Goal: Task Accomplishment & Management: Complete application form

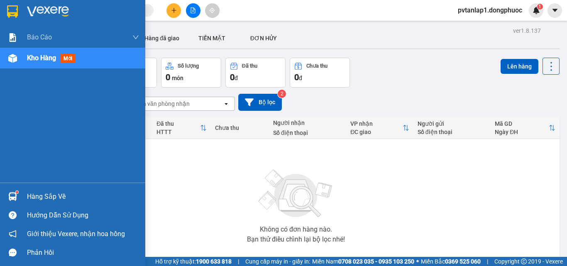
click at [30, 190] on div "Hàng sắp về" at bounding box center [83, 196] width 112 height 12
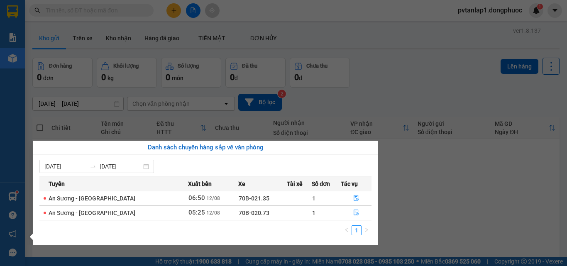
click at [411, 182] on section "Kết quả tìm kiếm ( 0 ) Bộ lọc Ngày tạo đơn gần nhất No Data pvtanlap1.dongphuoc…" at bounding box center [283, 133] width 567 height 266
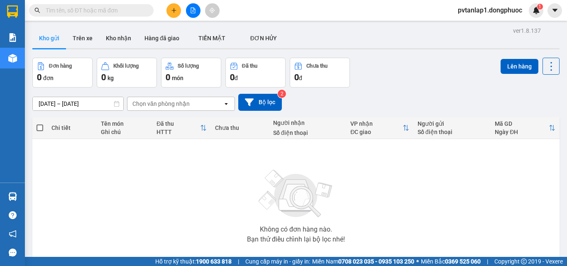
click at [166, 9] on div at bounding box center [193, 10] width 62 height 15
click at [176, 10] on icon "plus" at bounding box center [174, 10] width 6 height 6
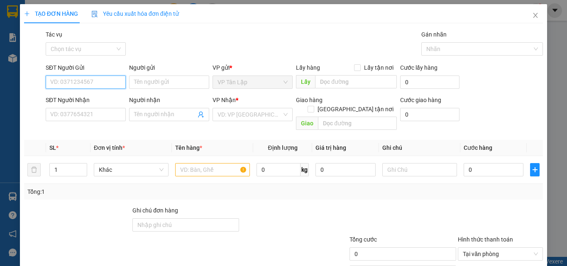
click at [83, 79] on input "SĐT Người Gửi" at bounding box center [86, 81] width 80 height 13
type input "0918124425"
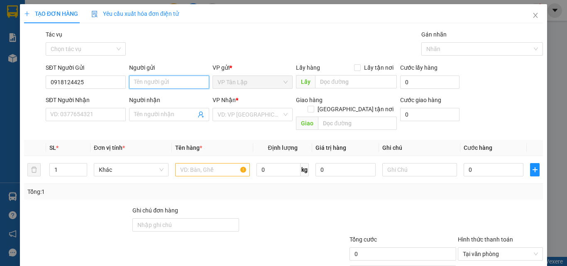
click at [173, 88] on input "Người gửi" at bounding box center [169, 81] width 80 height 13
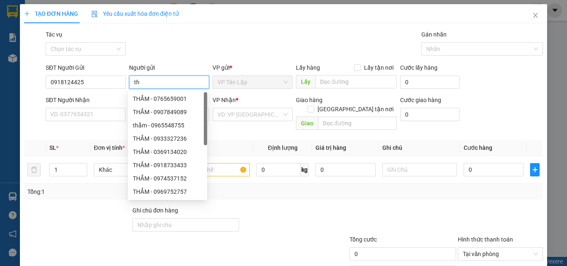
type input "t"
type input "THẮM"
click at [96, 117] on input "SĐT Người Nhận" at bounding box center [86, 114] width 80 height 13
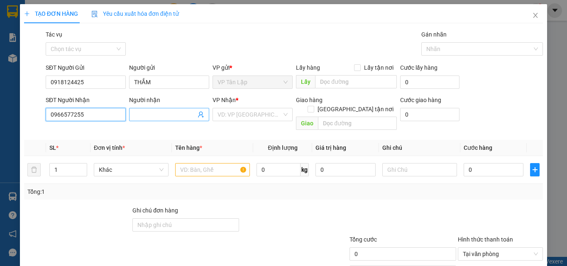
type input "0966577255"
click at [166, 116] on input "Người nhận" at bounding box center [165, 114] width 62 height 9
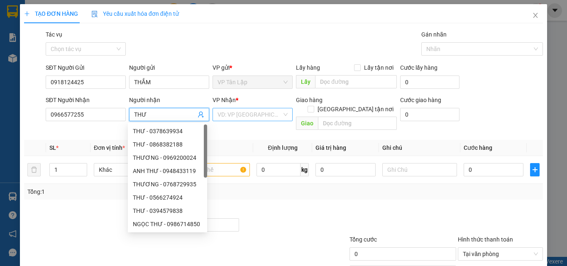
type input "THƯ"
click at [229, 117] on input "search" at bounding box center [249, 114] width 64 height 12
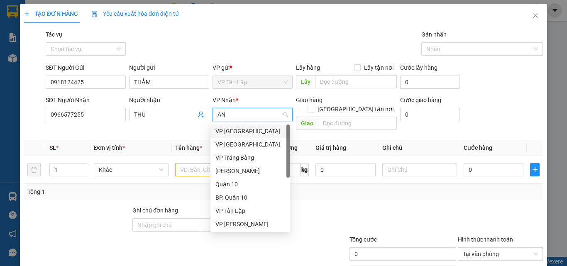
type input "AN"
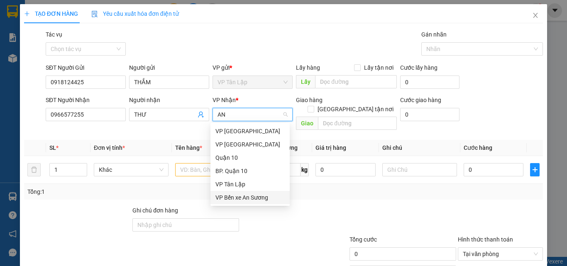
click at [258, 197] on div "VP Bến xe An Sương" at bounding box center [249, 197] width 69 height 9
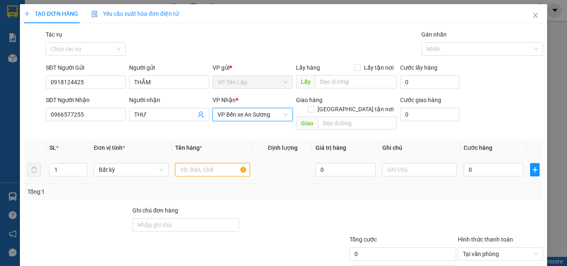
click at [196, 164] on input "text" at bounding box center [212, 169] width 75 height 13
type input "2"
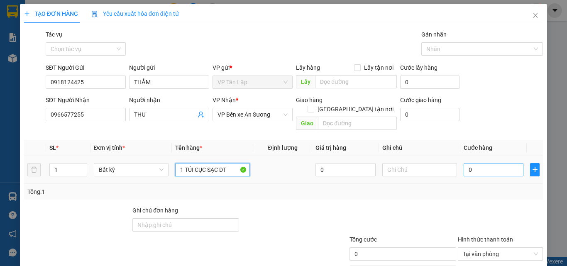
type input "1 TÚI CỤC SẠC DT"
click at [483, 163] on input "0" at bounding box center [493, 169] width 60 height 13
type input "2"
type input "25"
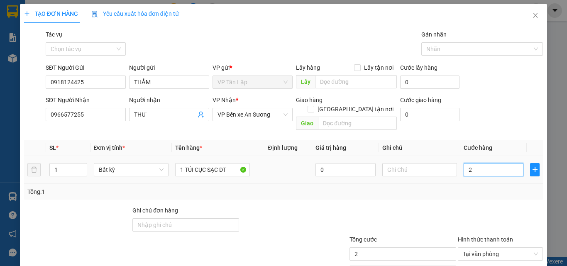
type input "25"
type input "250"
type input "2.500"
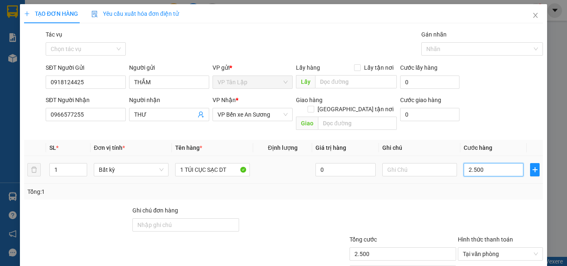
type input "25.000"
click at [484, 187] on div "Tổng: 1" at bounding box center [283, 191] width 512 height 9
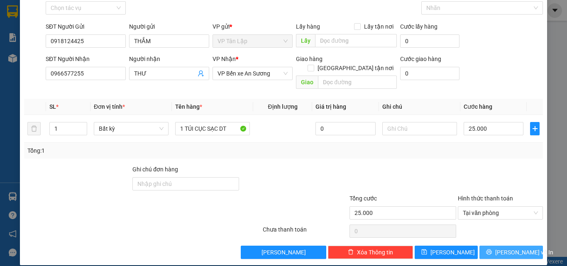
click at [497, 246] on button "[PERSON_NAME] và In" at bounding box center [510, 252] width 63 height 13
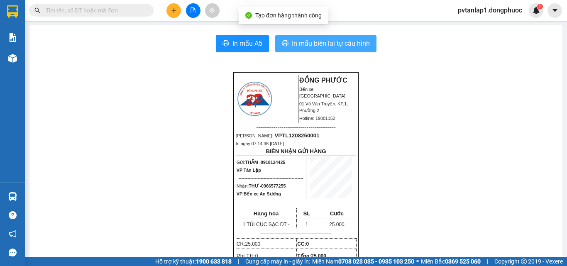
click at [341, 45] on span "In mẫu biên lai tự cấu hình" at bounding box center [331, 43] width 78 height 10
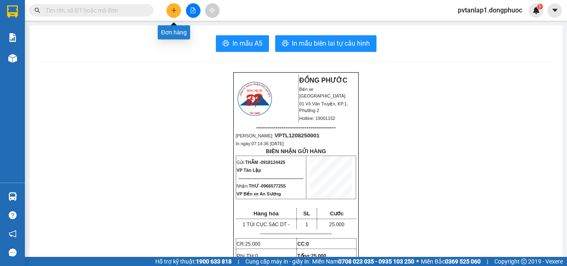
click at [175, 15] on button at bounding box center [173, 10] width 15 height 15
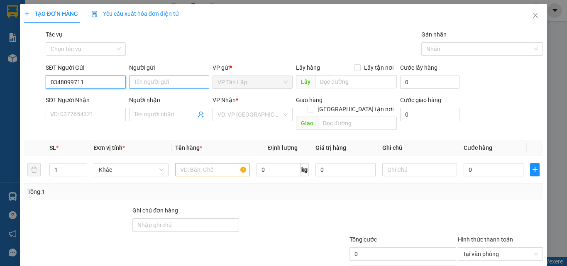
type input "0348099711"
click at [146, 84] on input "Người gửi" at bounding box center [169, 81] width 80 height 13
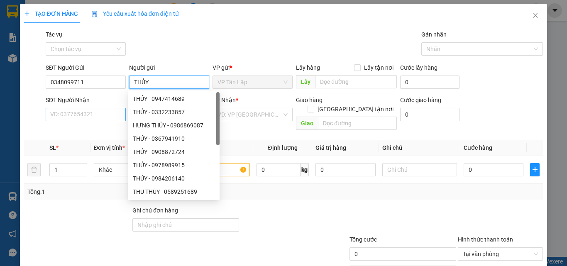
type input "THỦY"
click at [64, 120] on input "SĐT Người Nhận" at bounding box center [86, 114] width 80 height 13
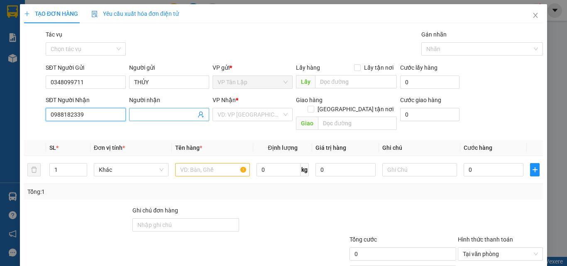
type input "0988182339"
click at [153, 117] on input "Người nhận" at bounding box center [165, 114] width 62 height 9
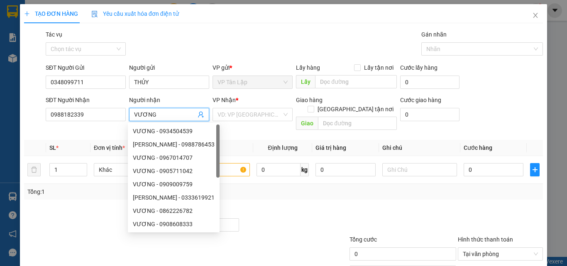
type input "VƯƠNG"
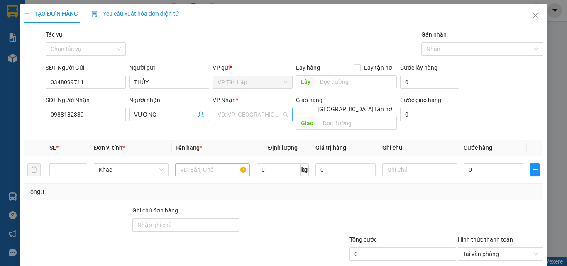
click at [249, 111] on input "search" at bounding box center [249, 114] width 64 height 12
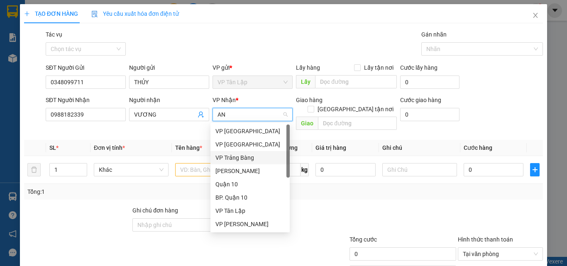
type input "AN"
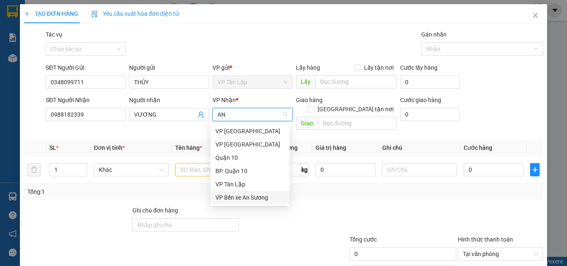
click at [241, 202] on div "VP Bến xe An Sương" at bounding box center [249, 197] width 79 height 13
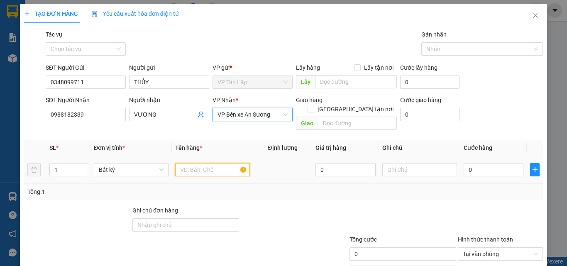
click at [190, 163] on input "text" at bounding box center [212, 169] width 75 height 13
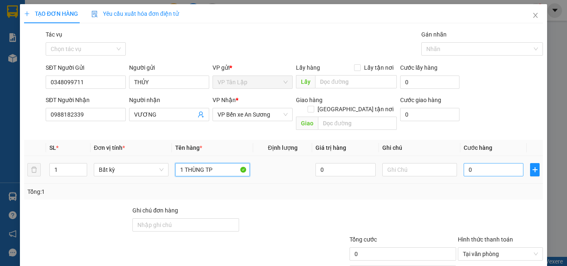
type input "1 THÙNG TP"
click at [464, 166] on input "0" at bounding box center [493, 169] width 60 height 13
type input "4"
type input "45"
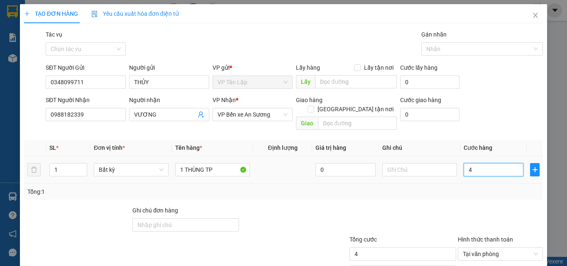
type input "45"
type input "450"
type input "4.500"
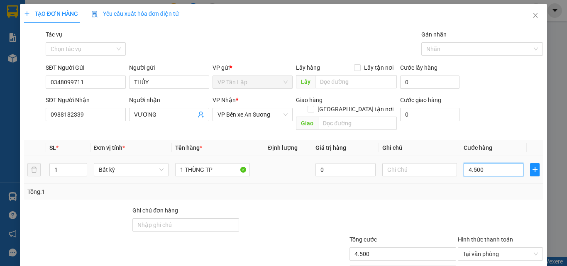
type input "45.000"
type input "450.000"
type input "45.000"
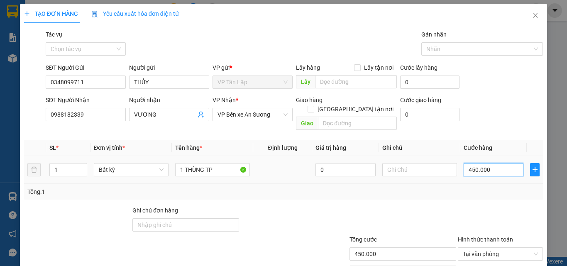
type input "45.000"
click at [433, 163] on input "text" at bounding box center [419, 169] width 75 height 13
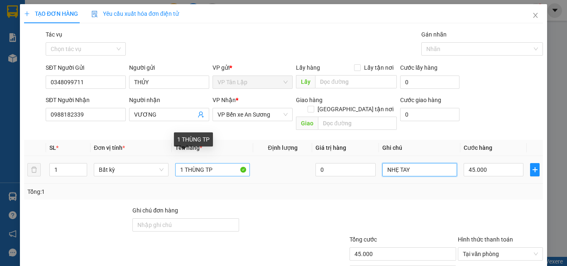
type input "NHẸ TAY"
click at [226, 163] on input "1 THÙNG TP" at bounding box center [212, 169] width 75 height 13
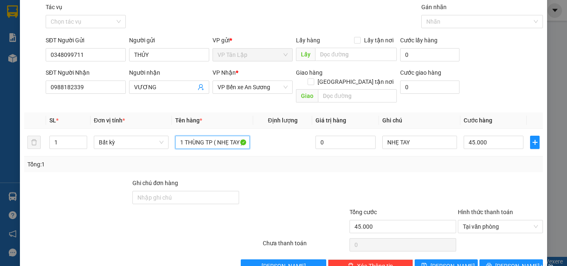
scroll to position [41, 0]
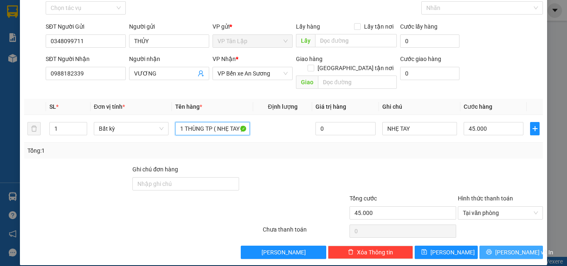
type input "1 THÙNG TP ( NHẸ TAY )"
click at [499, 248] on span "[PERSON_NAME] và In" at bounding box center [524, 252] width 58 height 9
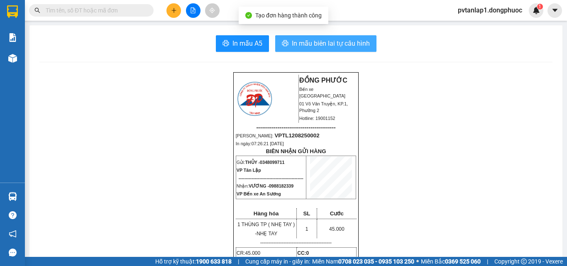
click at [292, 43] on span "In mẫu biên lai tự cấu hình" at bounding box center [331, 43] width 78 height 10
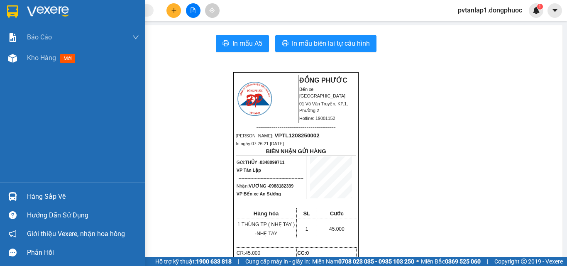
click at [17, 18] on div at bounding box center [12, 11] width 15 height 15
